Goal: Task Accomplishment & Management: Manage account settings

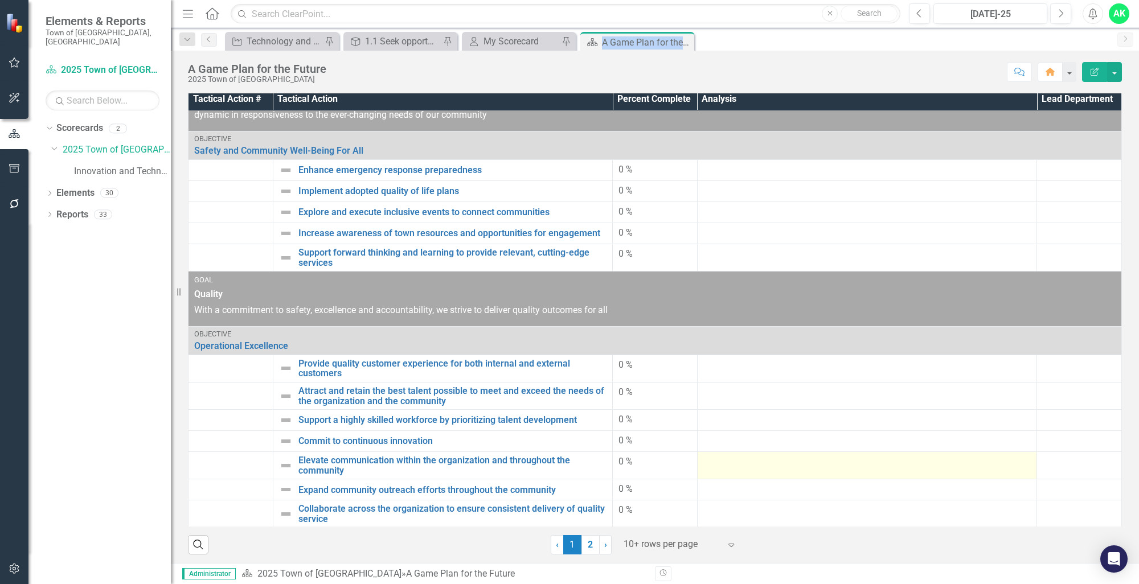
scroll to position [7, 0]
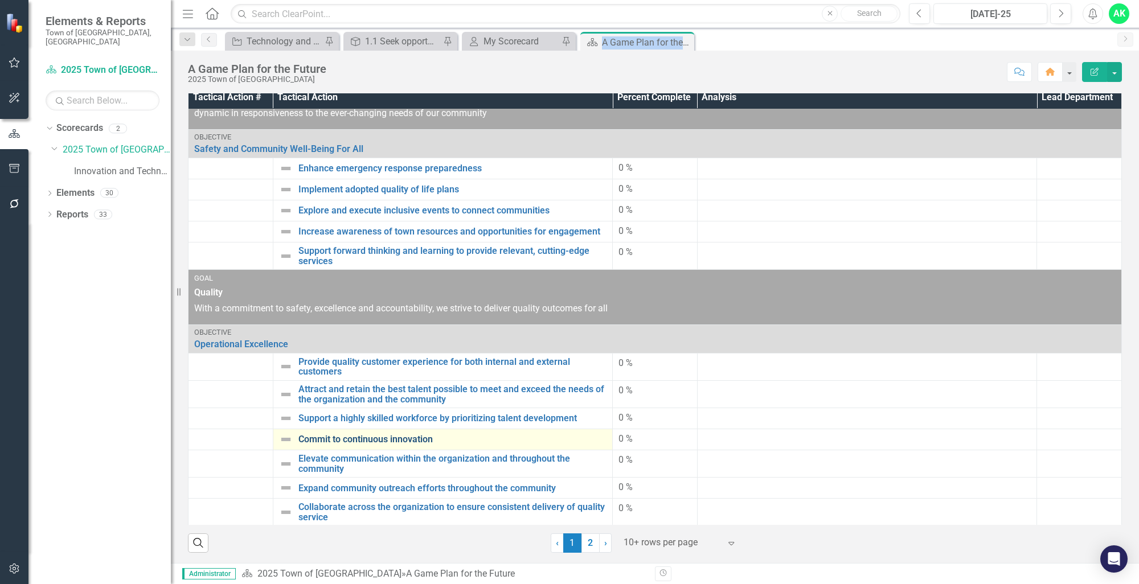
click at [382, 434] on link "Commit to continuous innovation" at bounding box center [452, 439] width 308 height 10
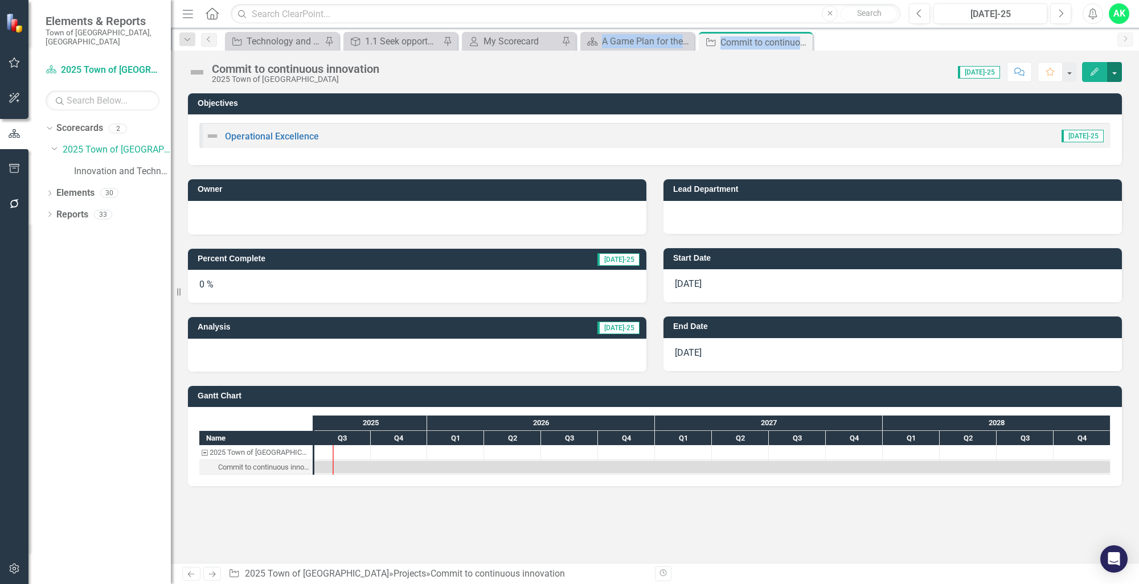
click at [1115, 75] on button "button" at bounding box center [1114, 72] width 15 height 20
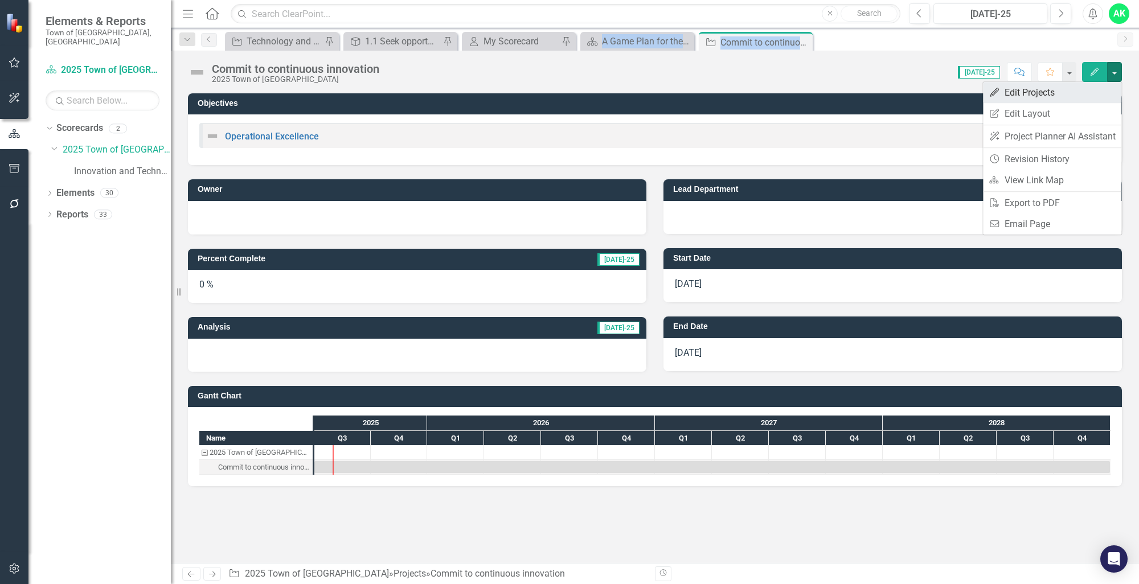
click at [1074, 90] on link "Edit Edit Projects" at bounding box center [1052, 92] width 138 height 21
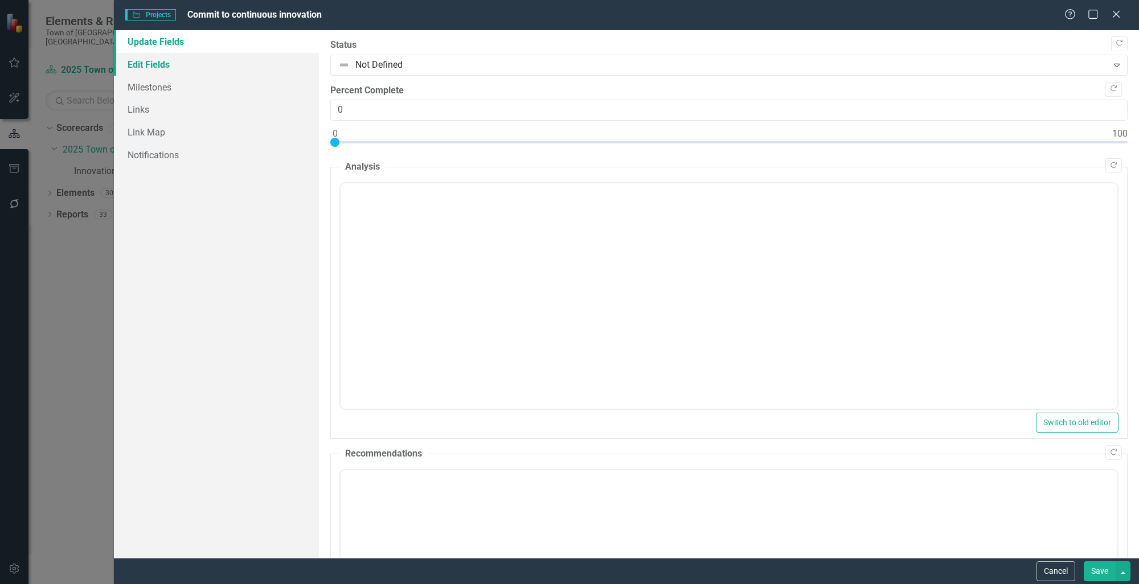
click at [170, 67] on link "Edit Fields" at bounding box center [216, 64] width 205 height 23
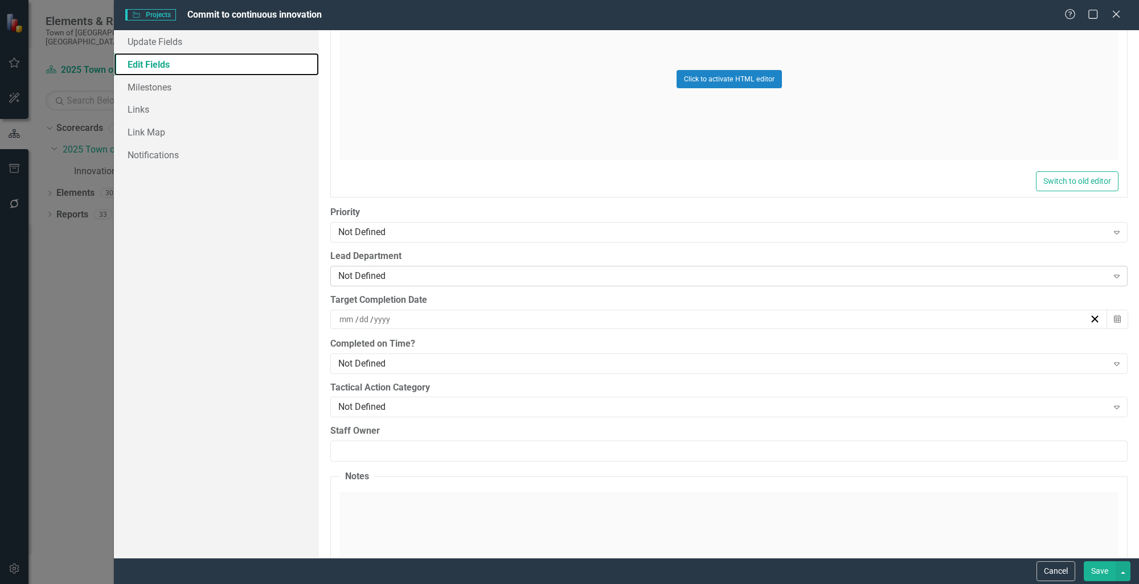
scroll to position [683, 0]
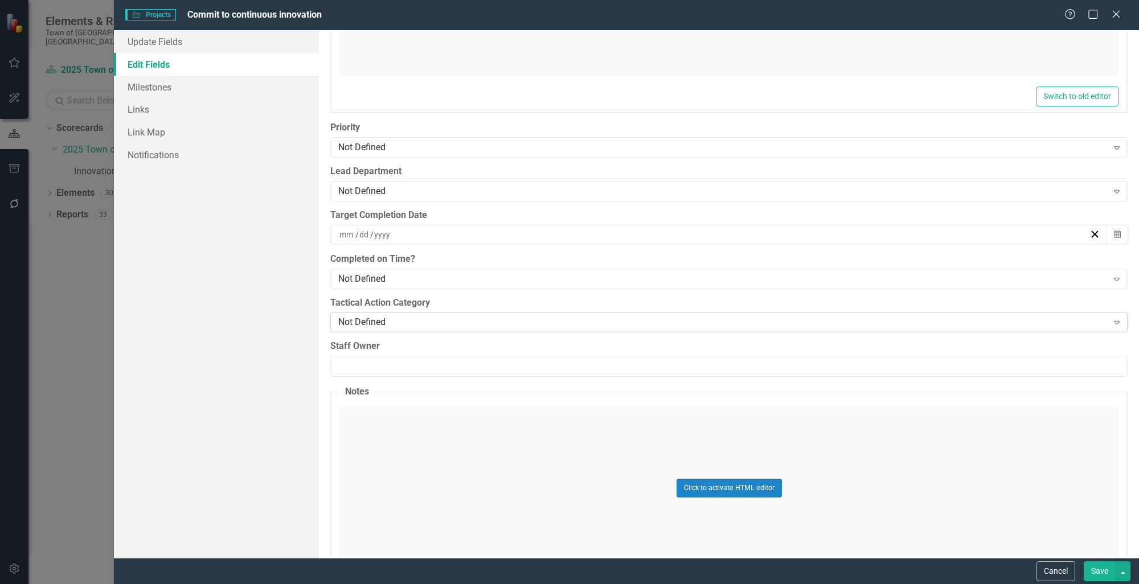
click at [433, 317] on div "Not Defined" at bounding box center [722, 322] width 769 height 13
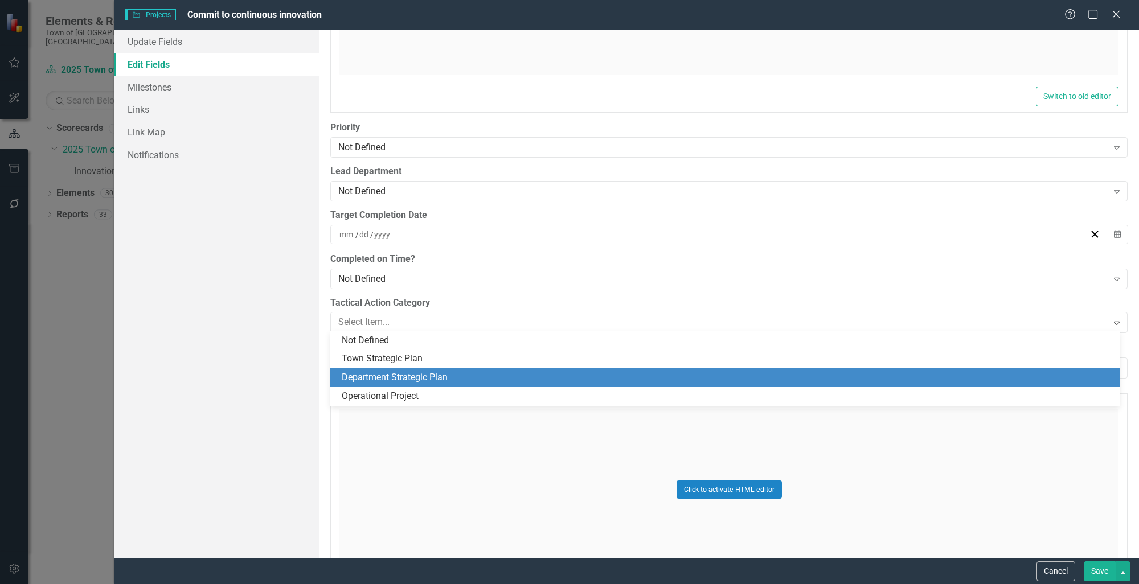
click at [418, 381] on div "Department Strategic Plan" at bounding box center [727, 377] width 771 height 13
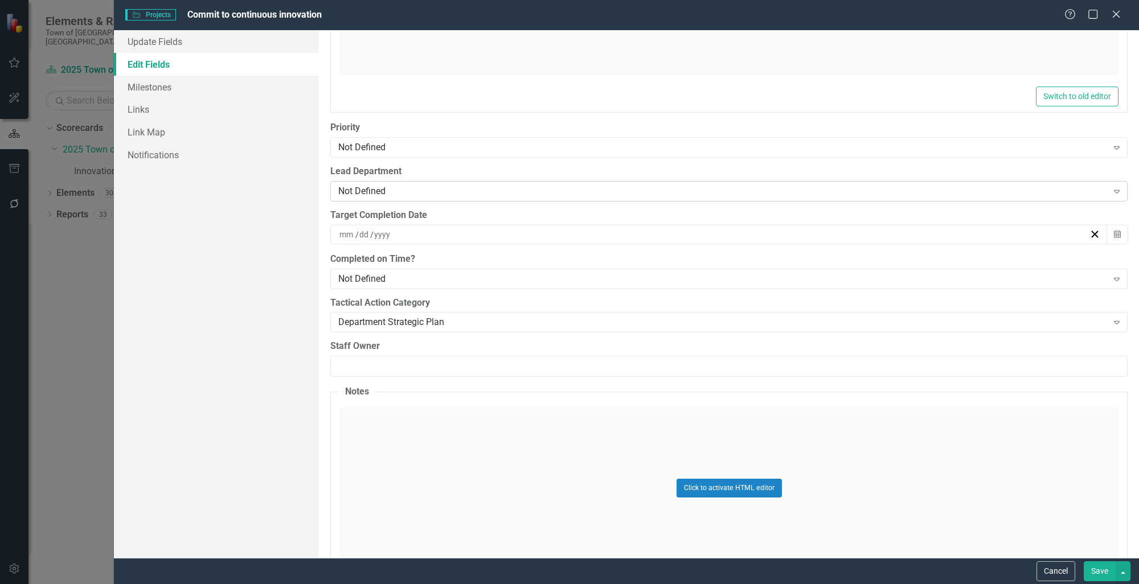
scroll to position [791, 0]
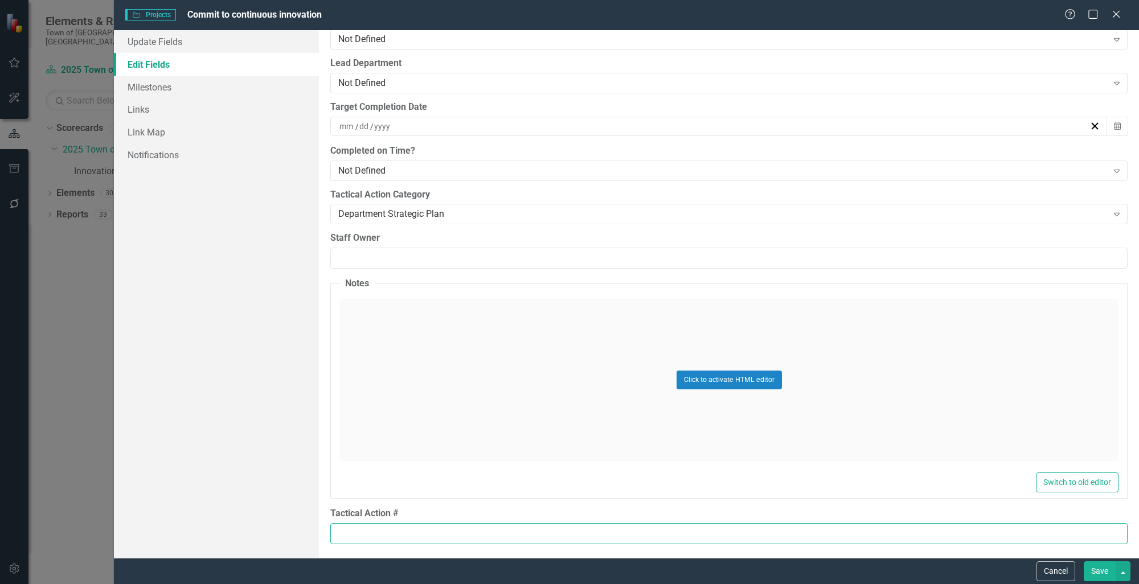
click at [366, 527] on input "Tactical Action #" at bounding box center [728, 533] width 797 height 21
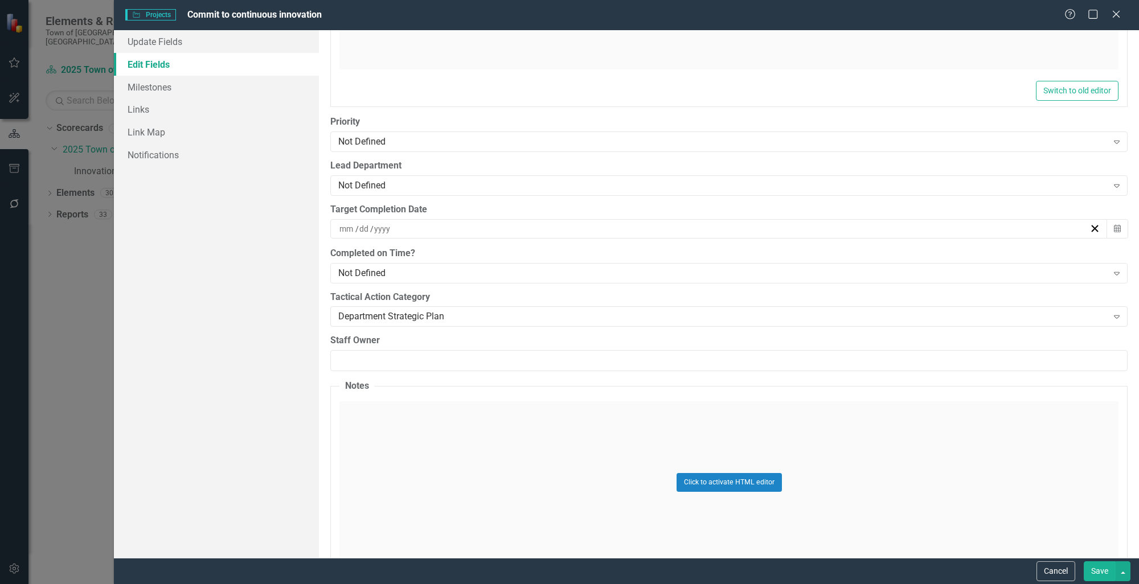
scroll to position [564, 0]
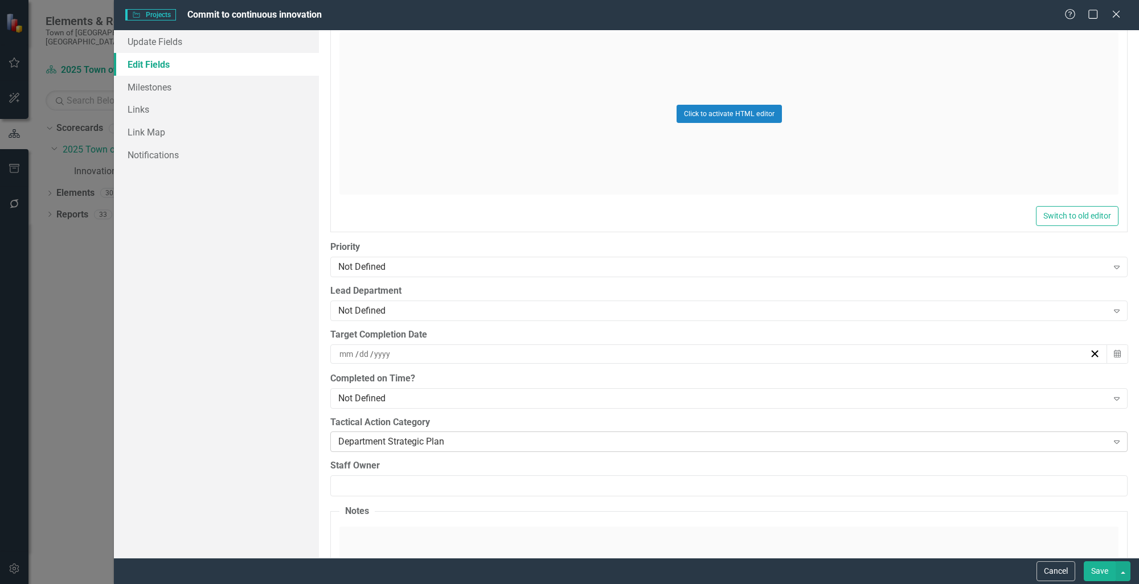
click at [1113, 442] on icon "Expand" at bounding box center [1116, 441] width 11 height 9
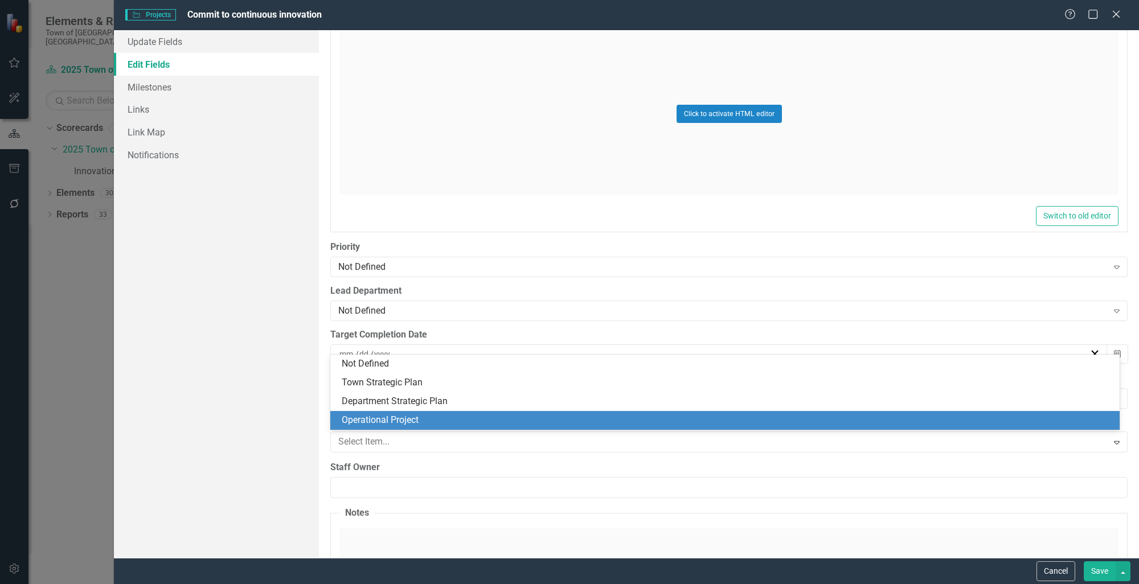
click at [537, 420] on div "Operational Project" at bounding box center [727, 420] width 771 height 13
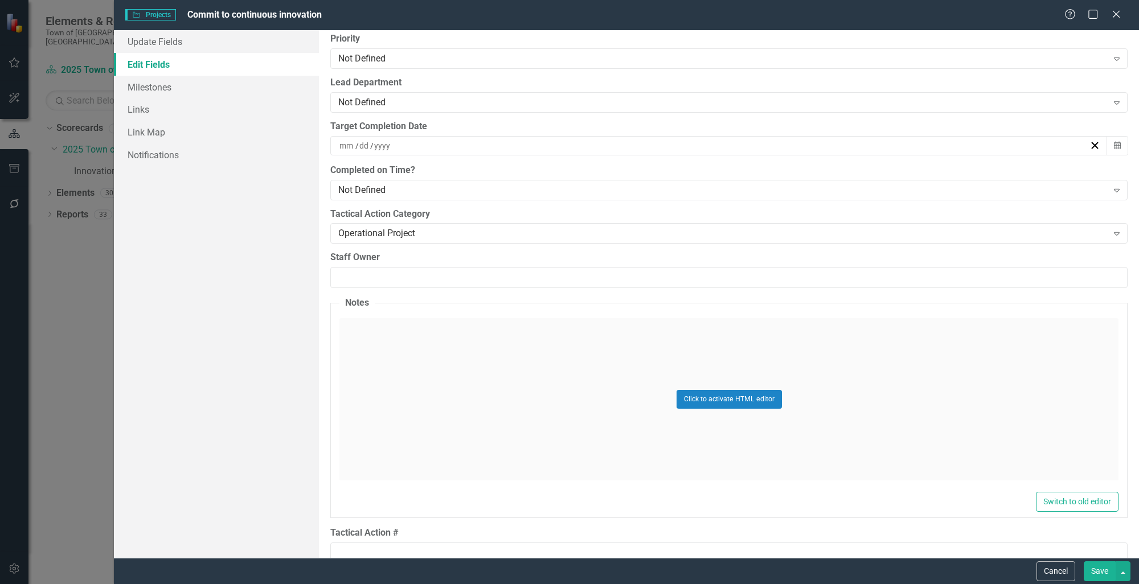
scroll to position [791, 0]
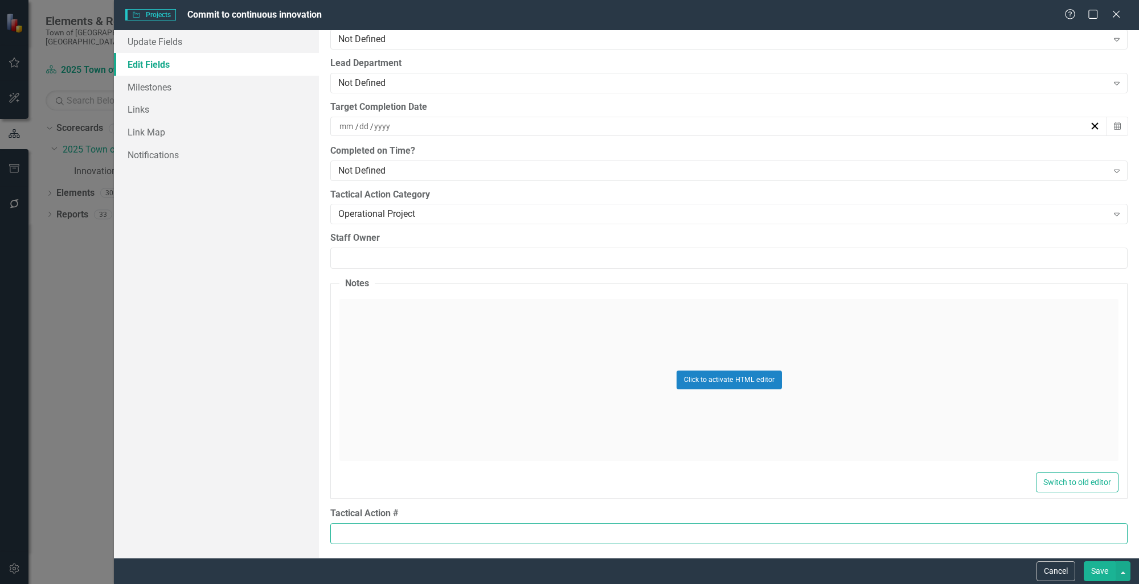
click at [432, 536] on input "Tactical Action #" at bounding box center [728, 533] width 797 height 21
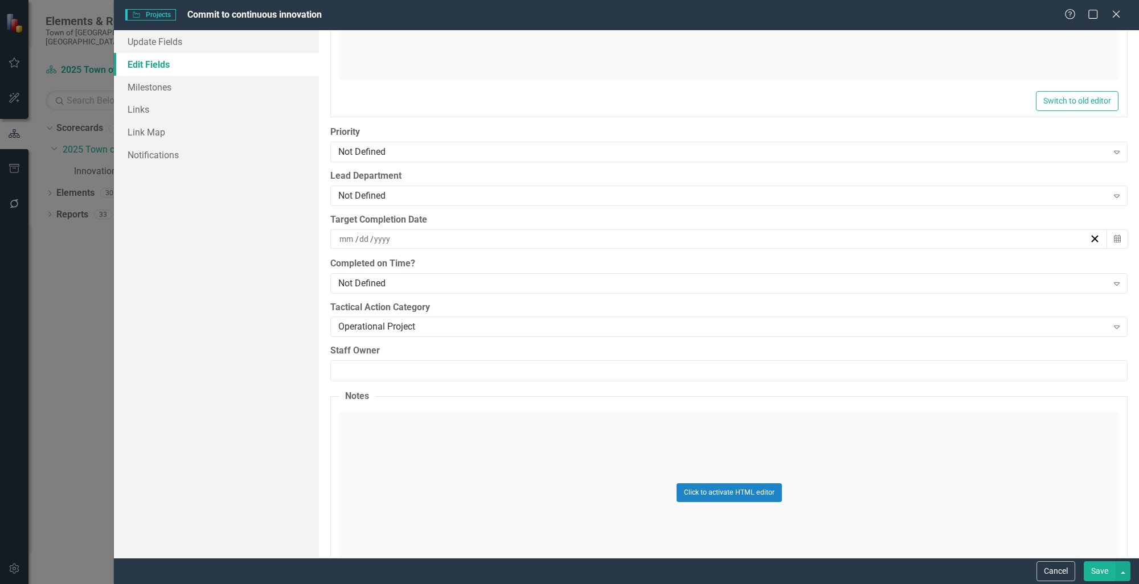
scroll to position [678, 0]
click at [1111, 328] on icon "Expand" at bounding box center [1116, 327] width 11 height 9
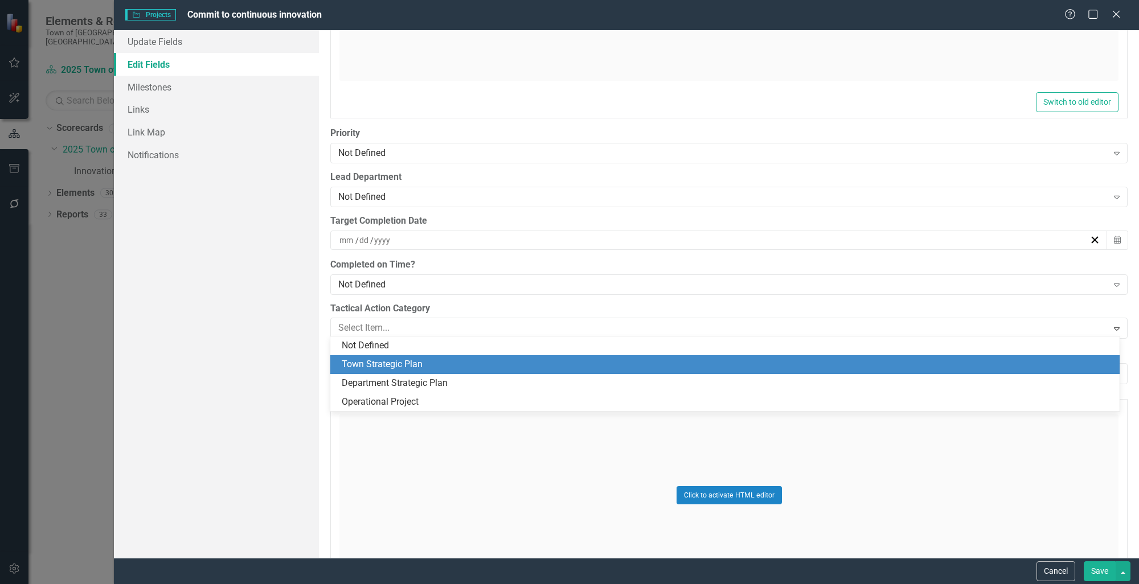
click at [430, 359] on div "Town Strategic Plan" at bounding box center [727, 364] width 771 height 13
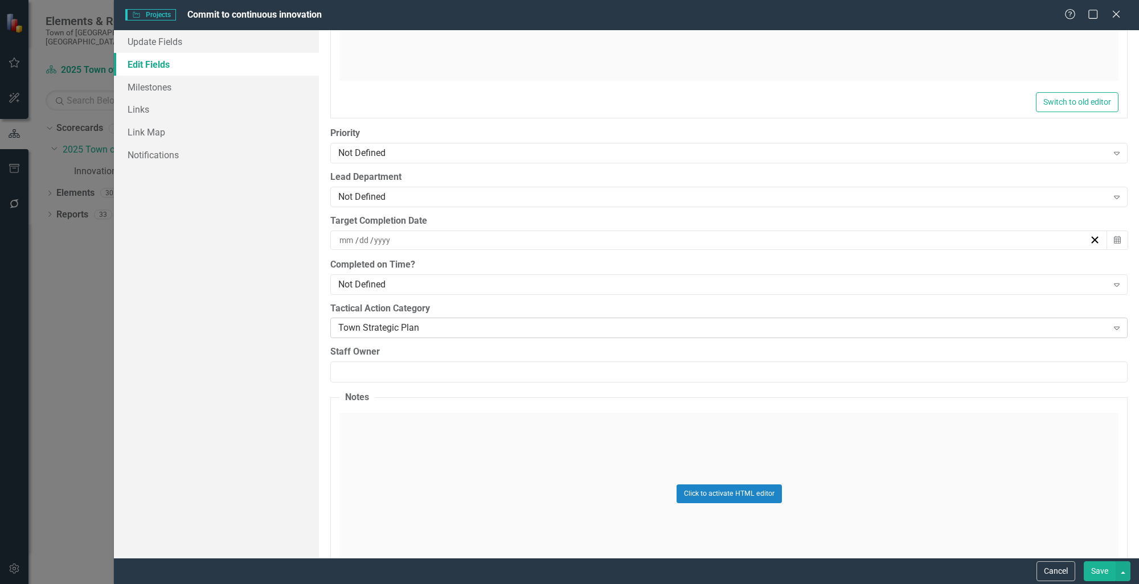
click at [1111, 325] on icon "Expand" at bounding box center [1116, 327] width 11 height 9
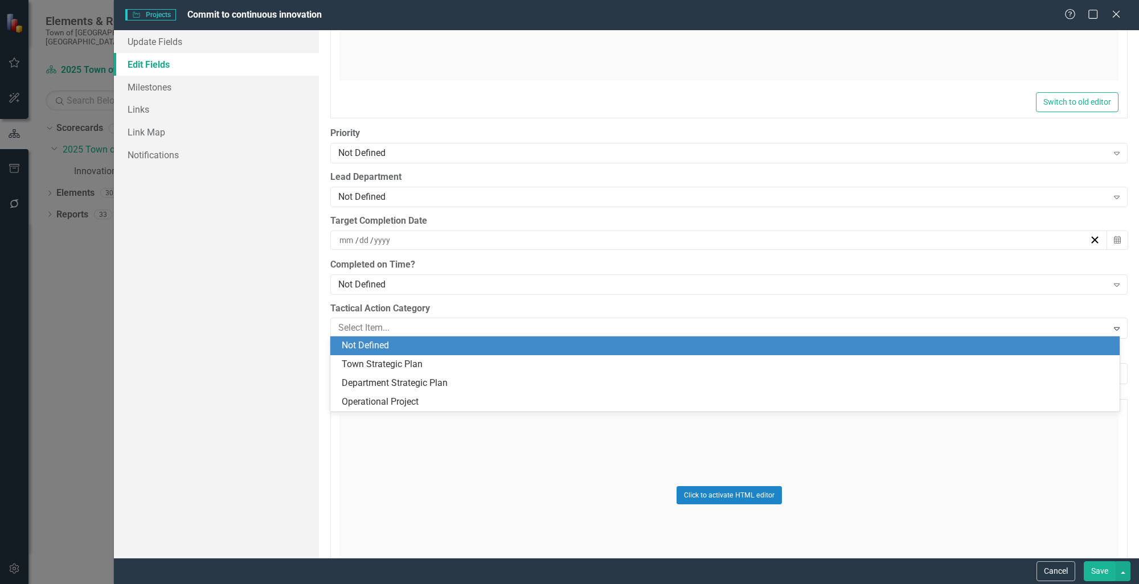
click at [458, 347] on div "Not Defined" at bounding box center [727, 345] width 771 height 13
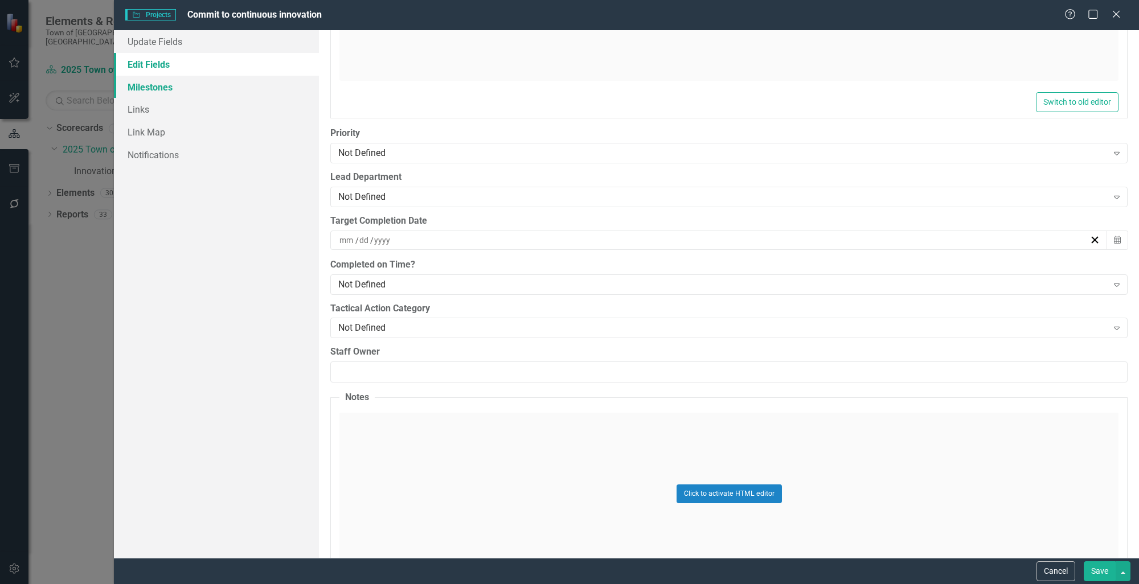
click at [147, 92] on link "Milestones" at bounding box center [216, 87] width 205 height 23
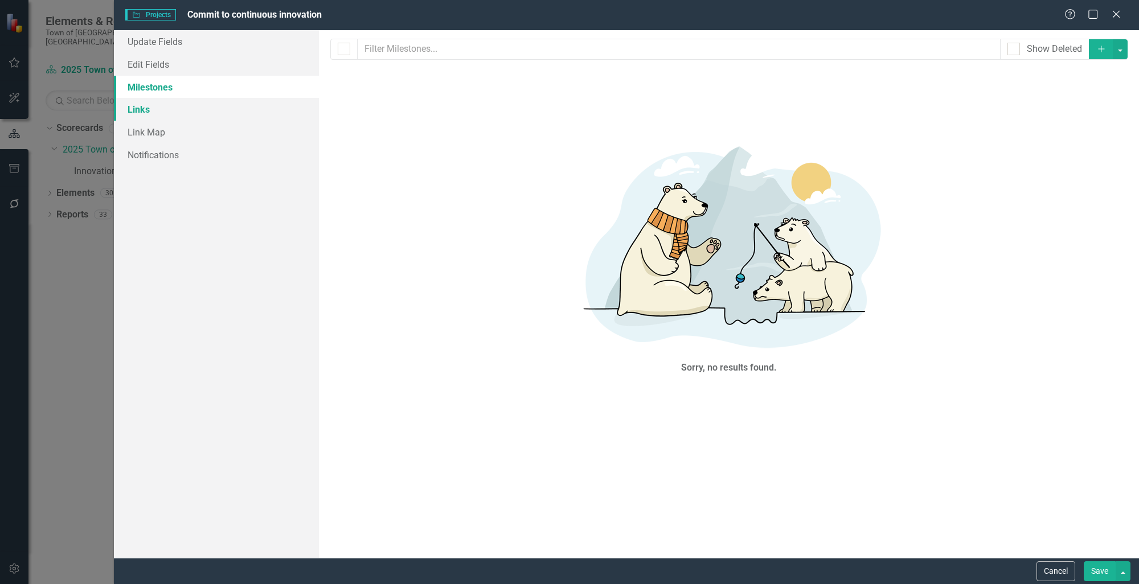
click at [167, 120] on link "Links" at bounding box center [216, 109] width 205 height 23
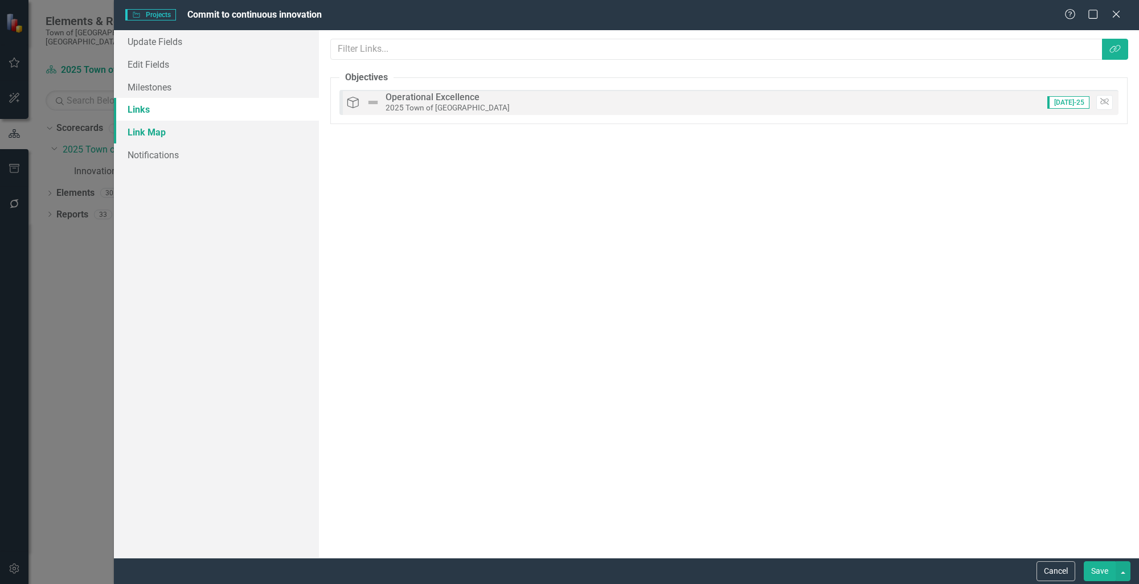
click at [150, 134] on link "Link Map" at bounding box center [216, 132] width 205 height 23
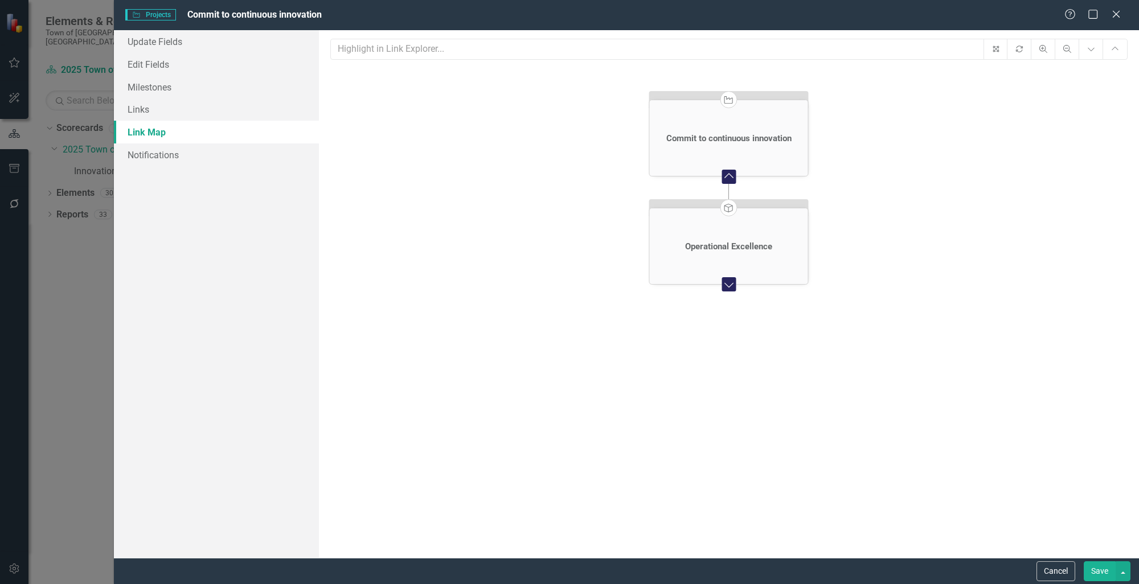
click at [728, 286] on icon at bounding box center [728, 284] width 9 height 5
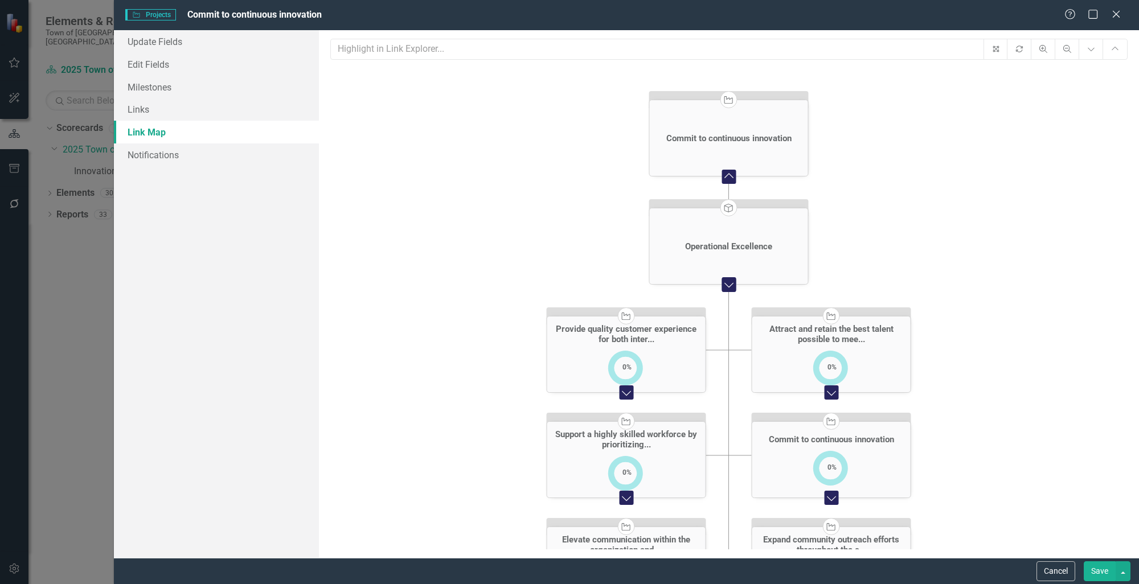
click at [834, 498] on icon "Expand Chart" at bounding box center [831, 497] width 15 height 11
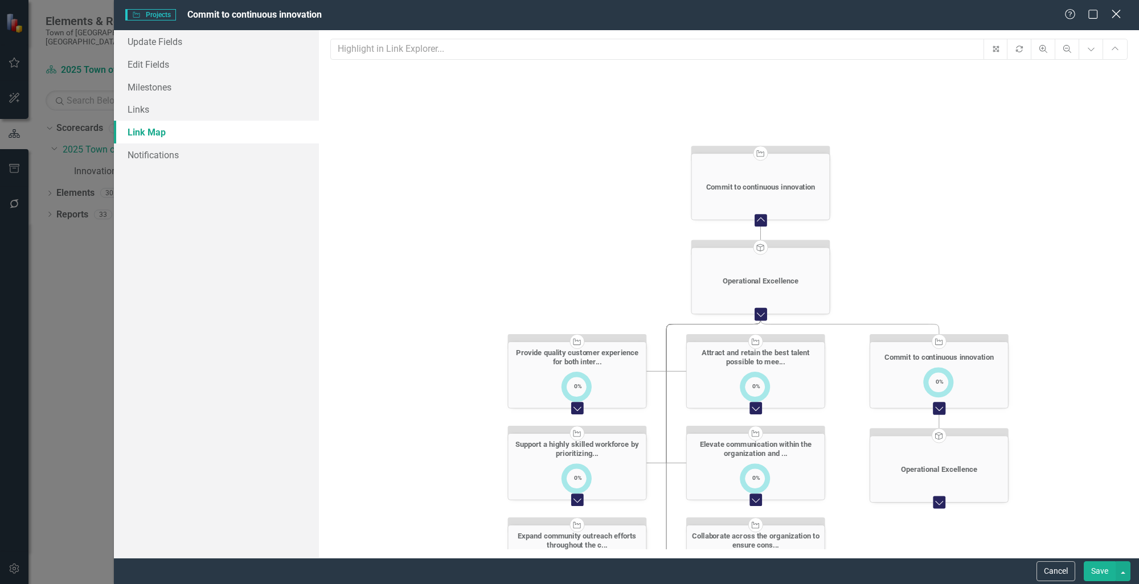
click at [1120, 16] on icon "Close" at bounding box center [1116, 14] width 14 height 11
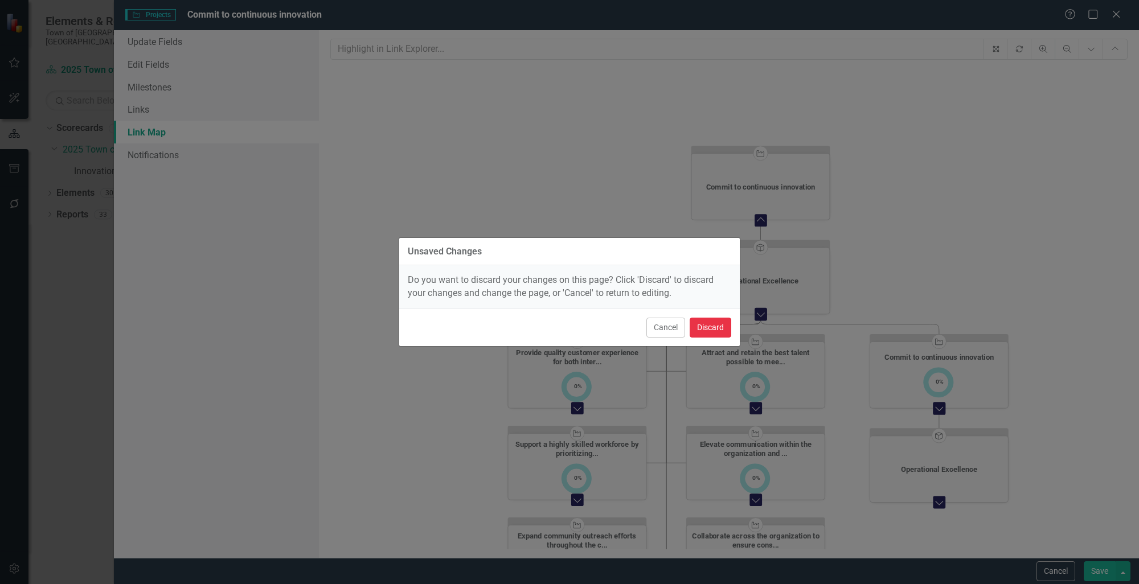
click at [712, 327] on button "Discard" at bounding box center [710, 328] width 42 height 20
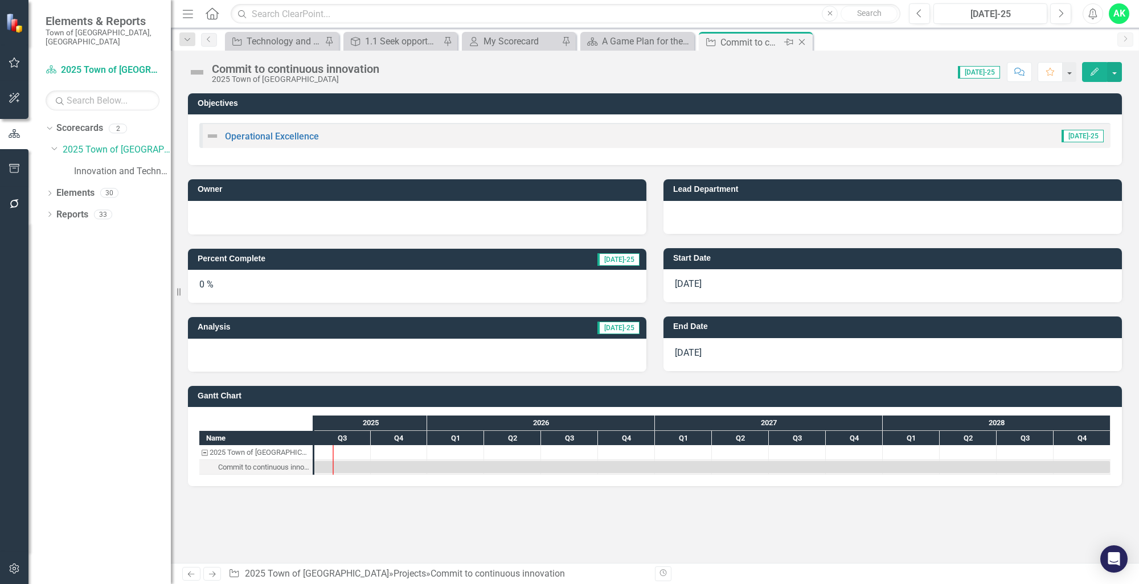
click at [801, 43] on icon "Close" at bounding box center [801, 42] width 11 height 9
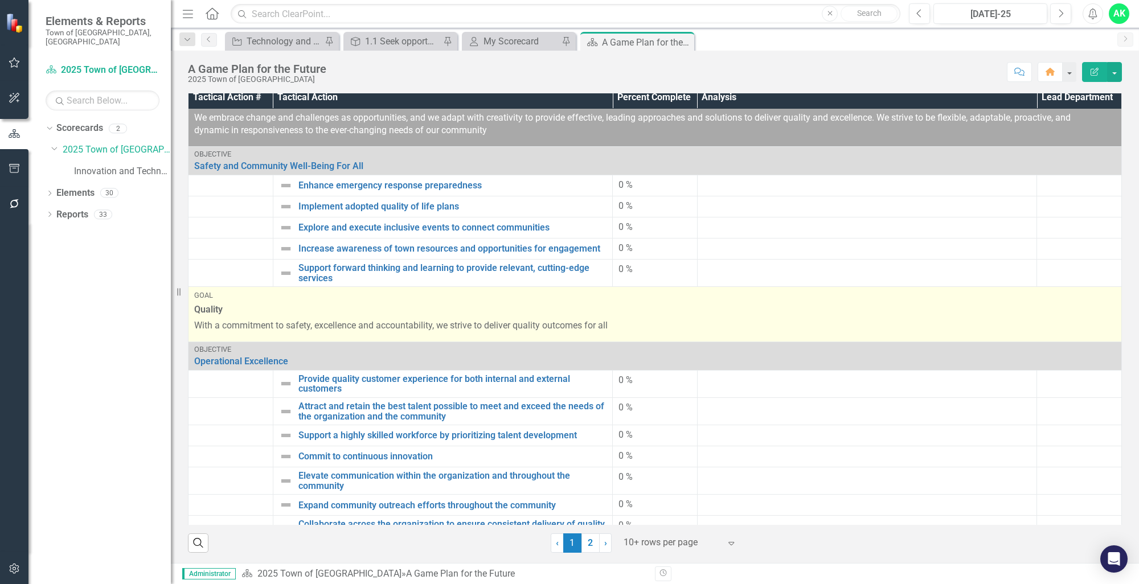
scroll to position [215, 0]
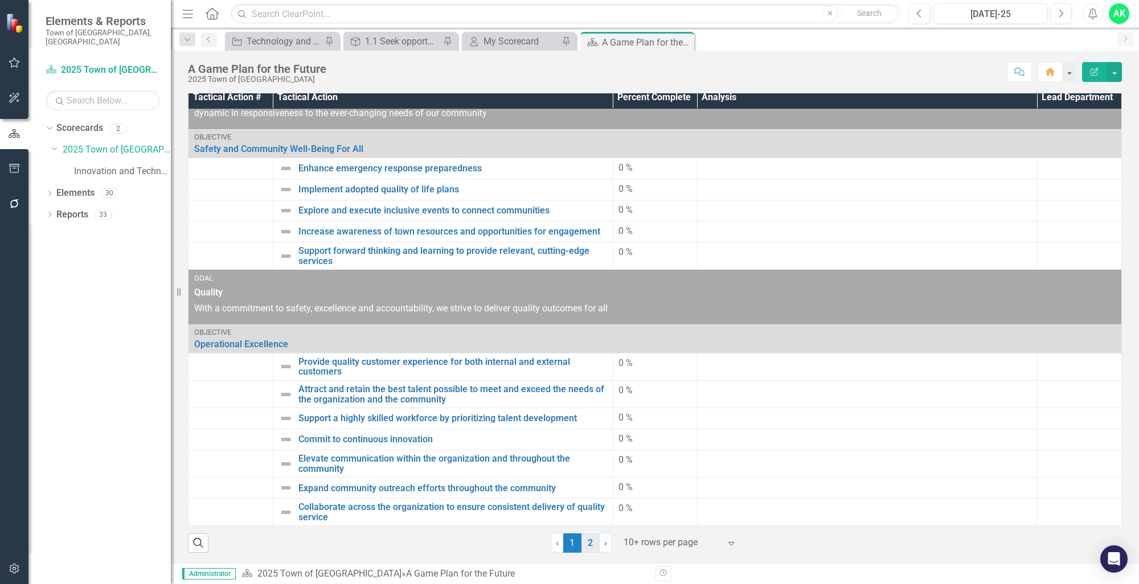
click at [589, 542] on link "2" at bounding box center [590, 542] width 18 height 19
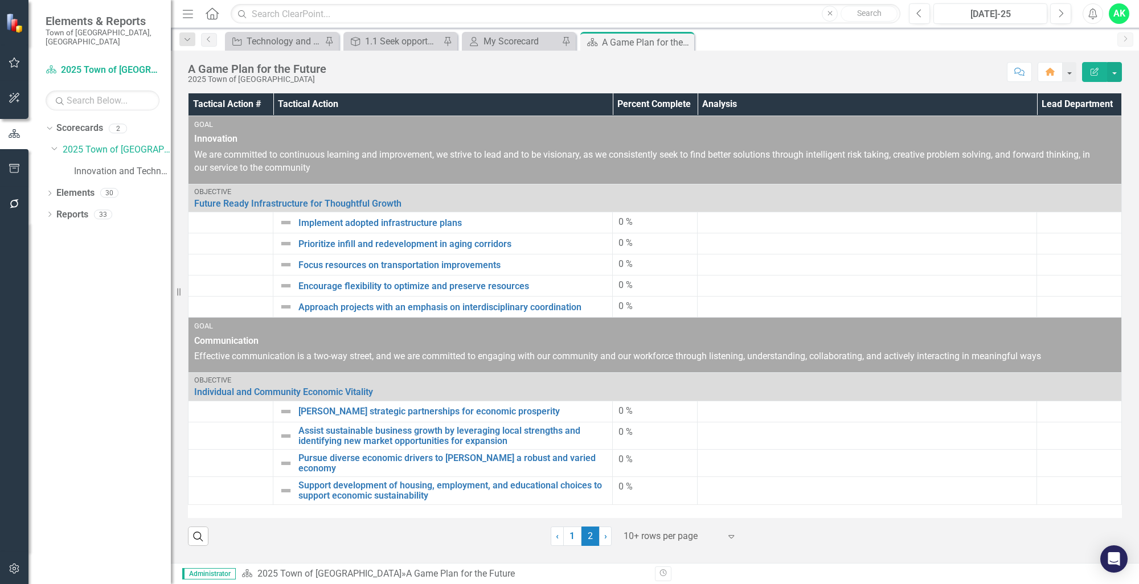
scroll to position [0, 0]
click at [257, 488] on td at bounding box center [230, 490] width 85 height 27
click at [574, 543] on link "1" at bounding box center [572, 536] width 18 height 19
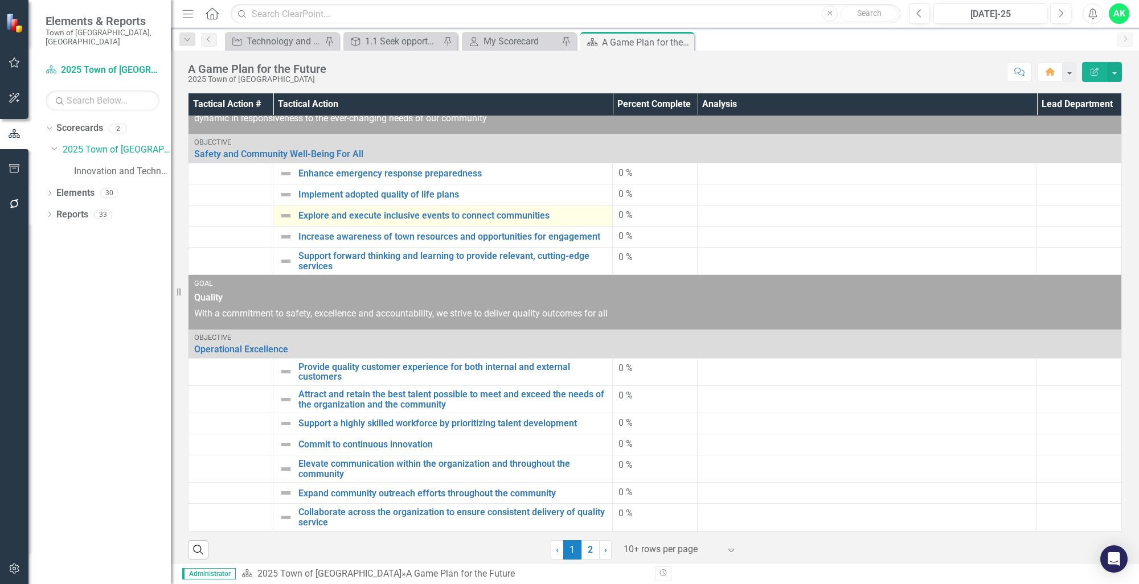
scroll to position [7, 0]
